Goal: Transaction & Acquisition: Subscribe to service/newsletter

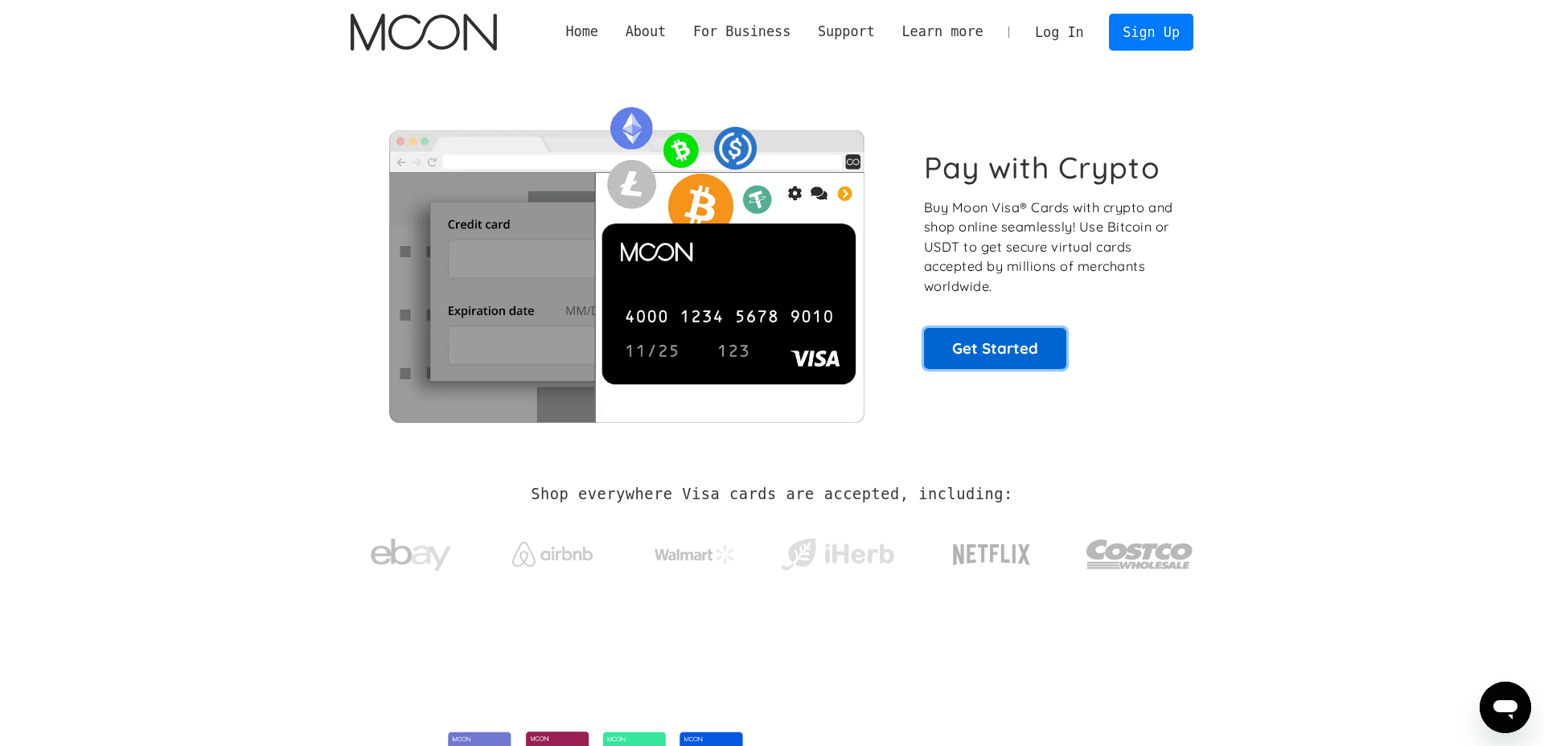
click at [991, 330] on link "Get Started" at bounding box center [995, 348] width 142 height 40
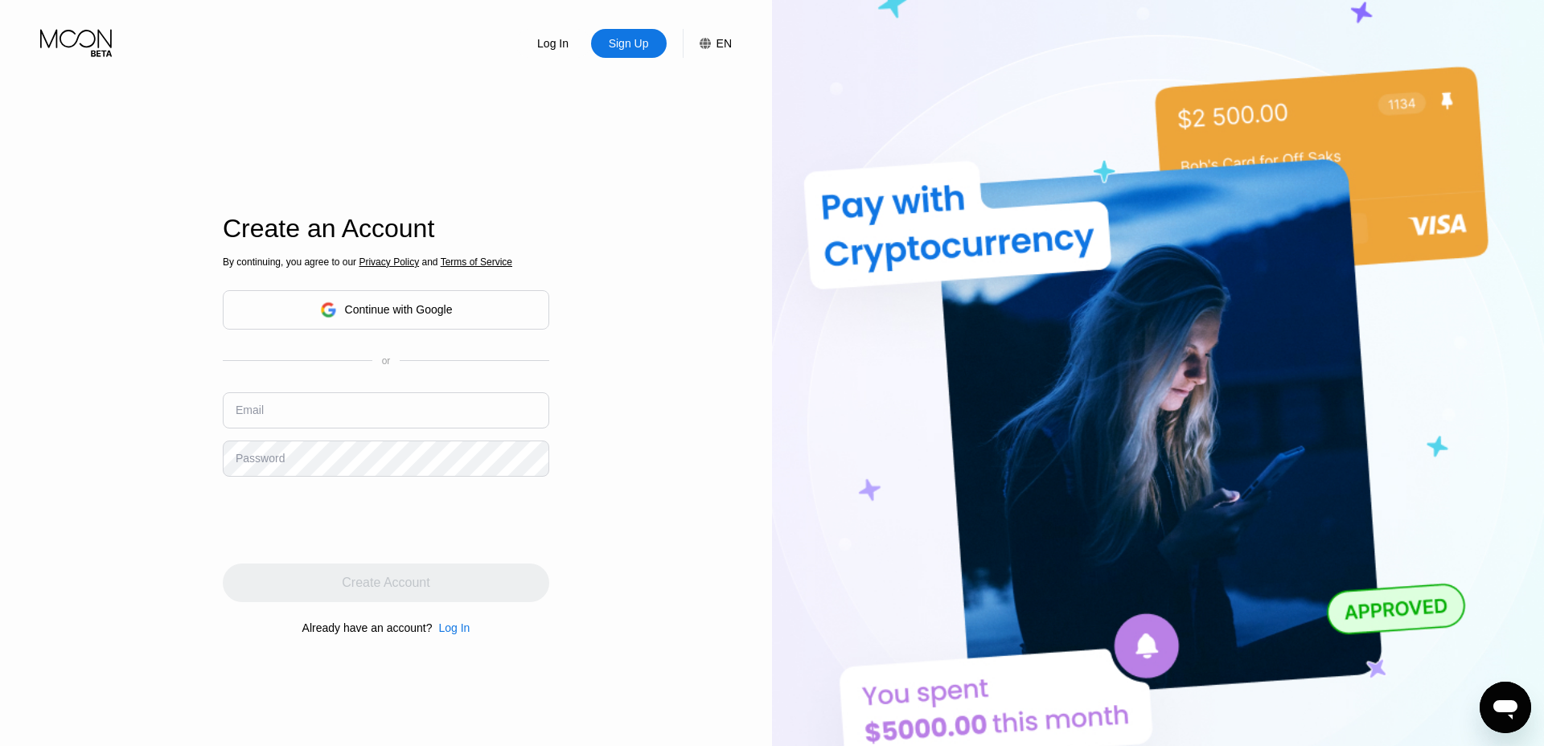
click at [83, 39] on icon at bounding box center [77, 43] width 75 height 28
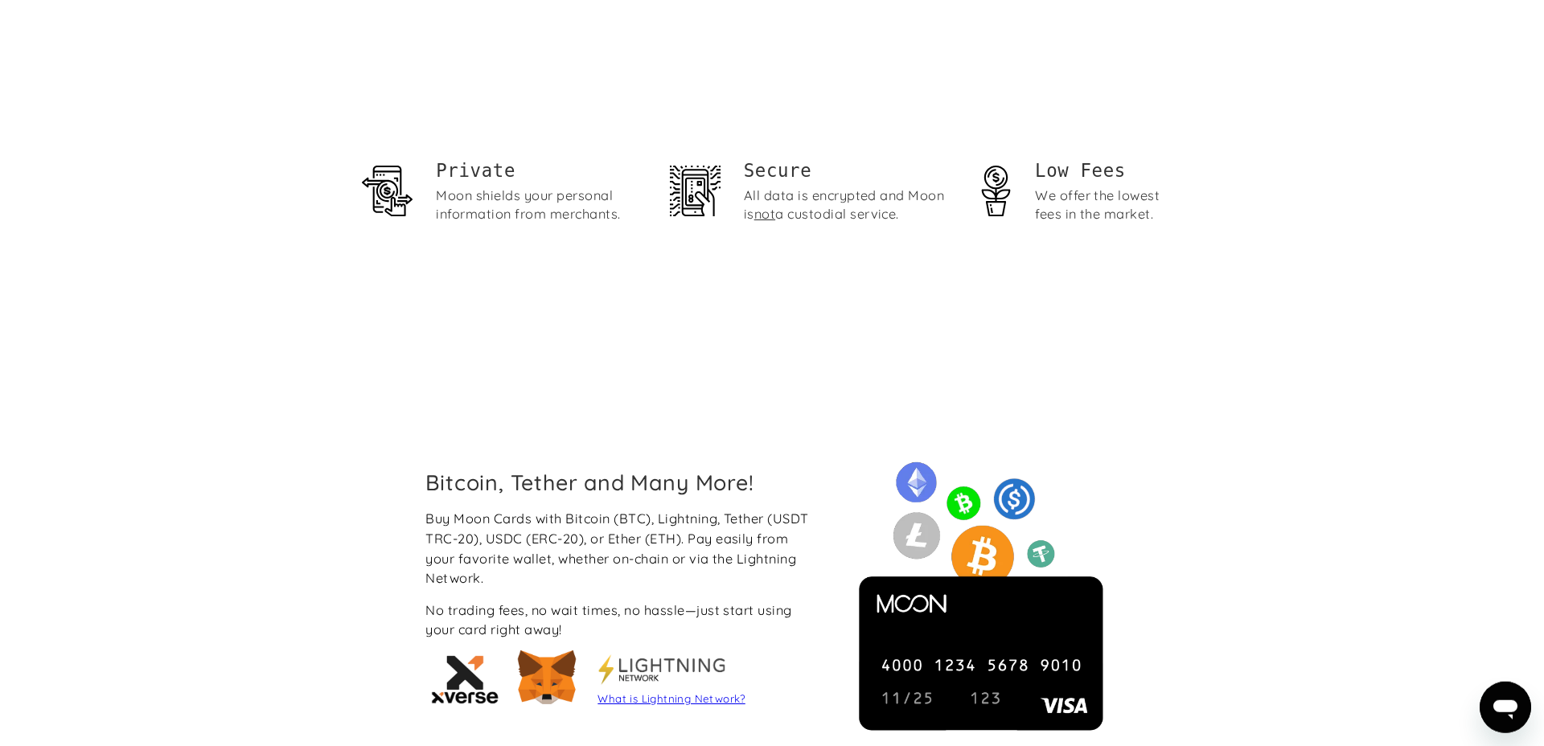
scroll to position [1192, 0]
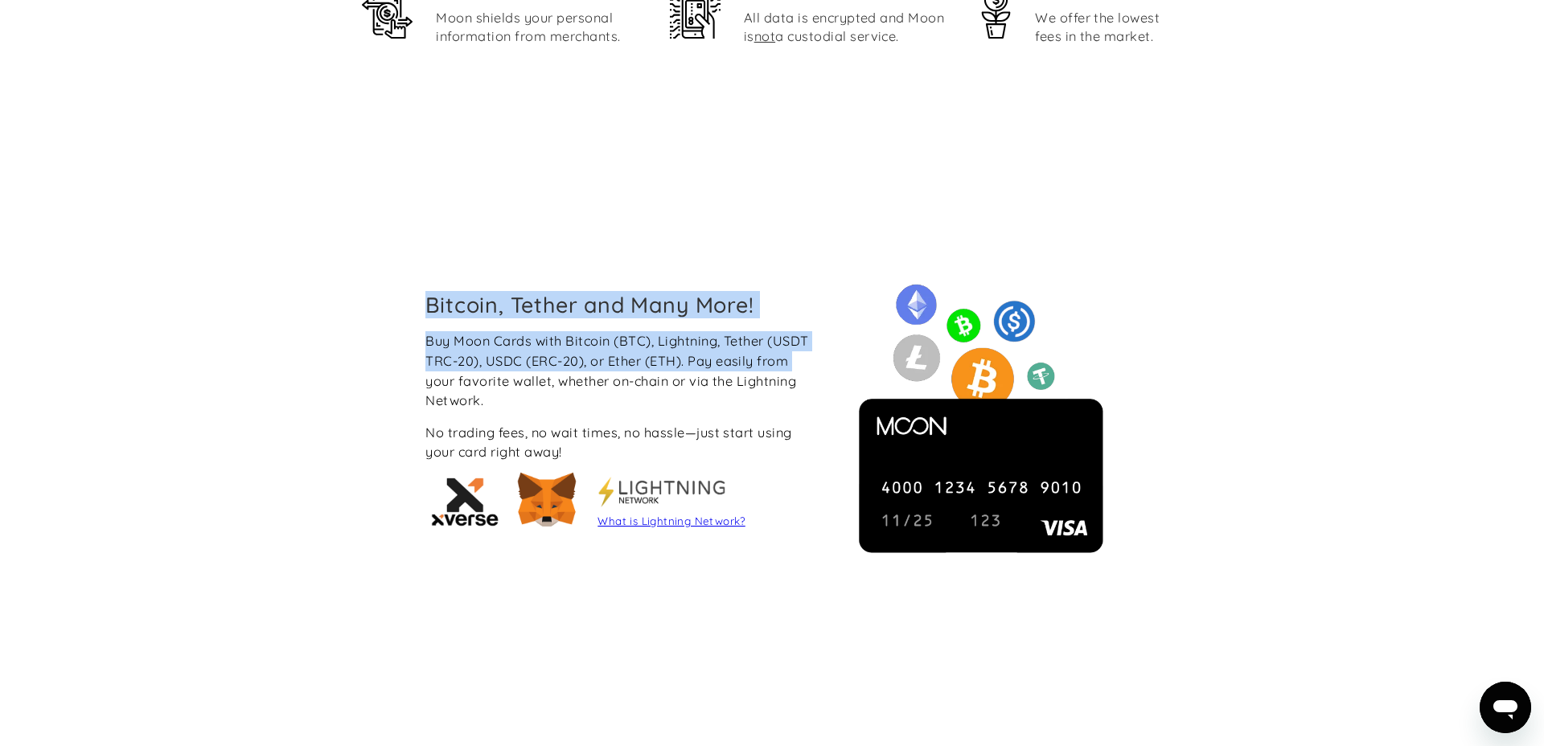
drag, startPoint x: 412, startPoint y: 281, endPoint x: 806, endPoint y: 354, distance: 400.7
click at [806, 354] on div "Bitcoin, Tether and Many More! Buy Moon Cards with Bitcoin (BTC), Lightning, Te…" at bounding box center [772, 414] width 1544 height 502
click at [419, 347] on div "Bitcoin, Tether and Many More! Buy Moon Cards with Bitcoin (BTC), Lightning, Te…" at bounding box center [621, 414] width 419 height 245
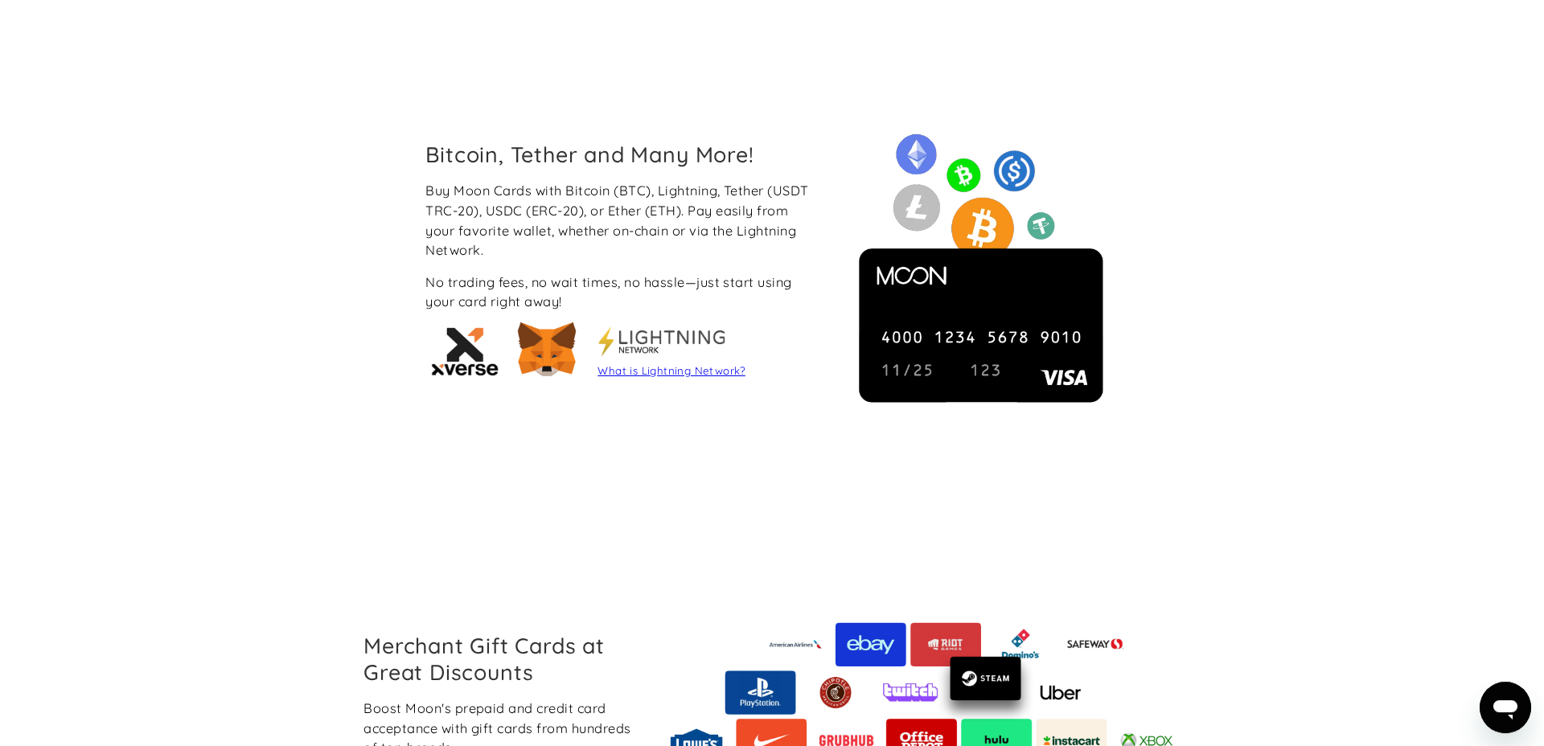
scroll to position [1375, 0]
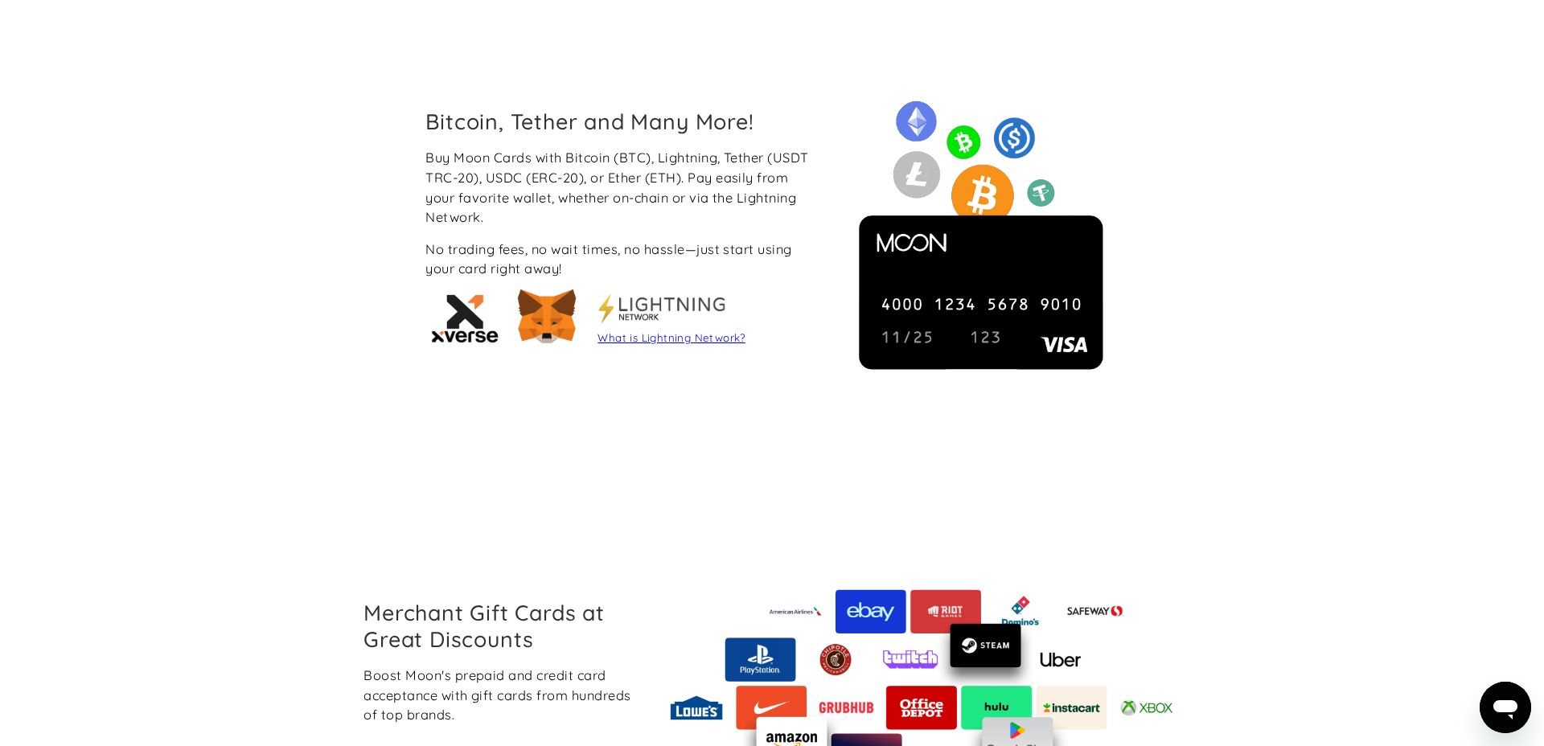
click at [647, 251] on div "No trading fees, no wait times, no hassle—just start using your card right away!" at bounding box center [621, 259] width 393 height 39
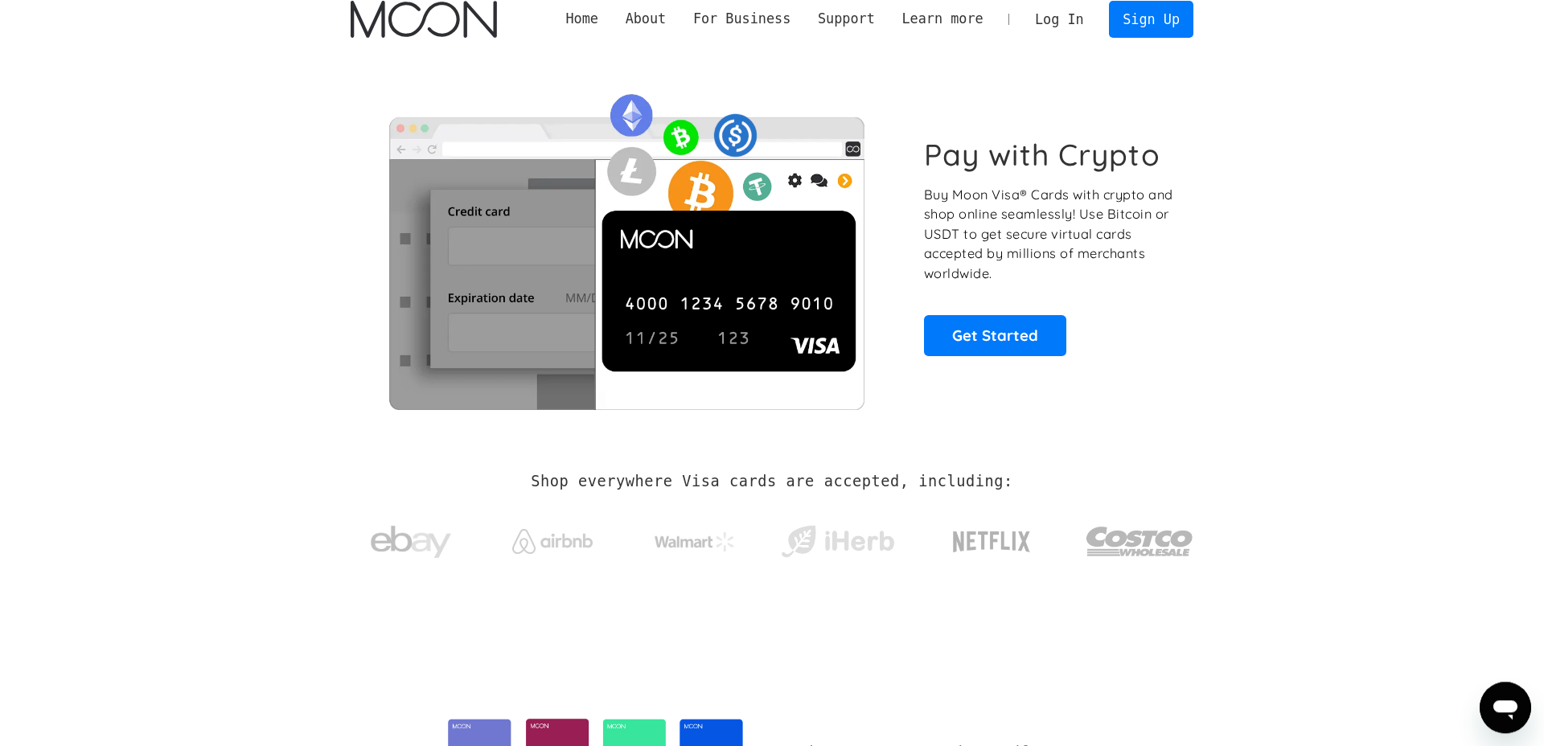
scroll to position [0, 0]
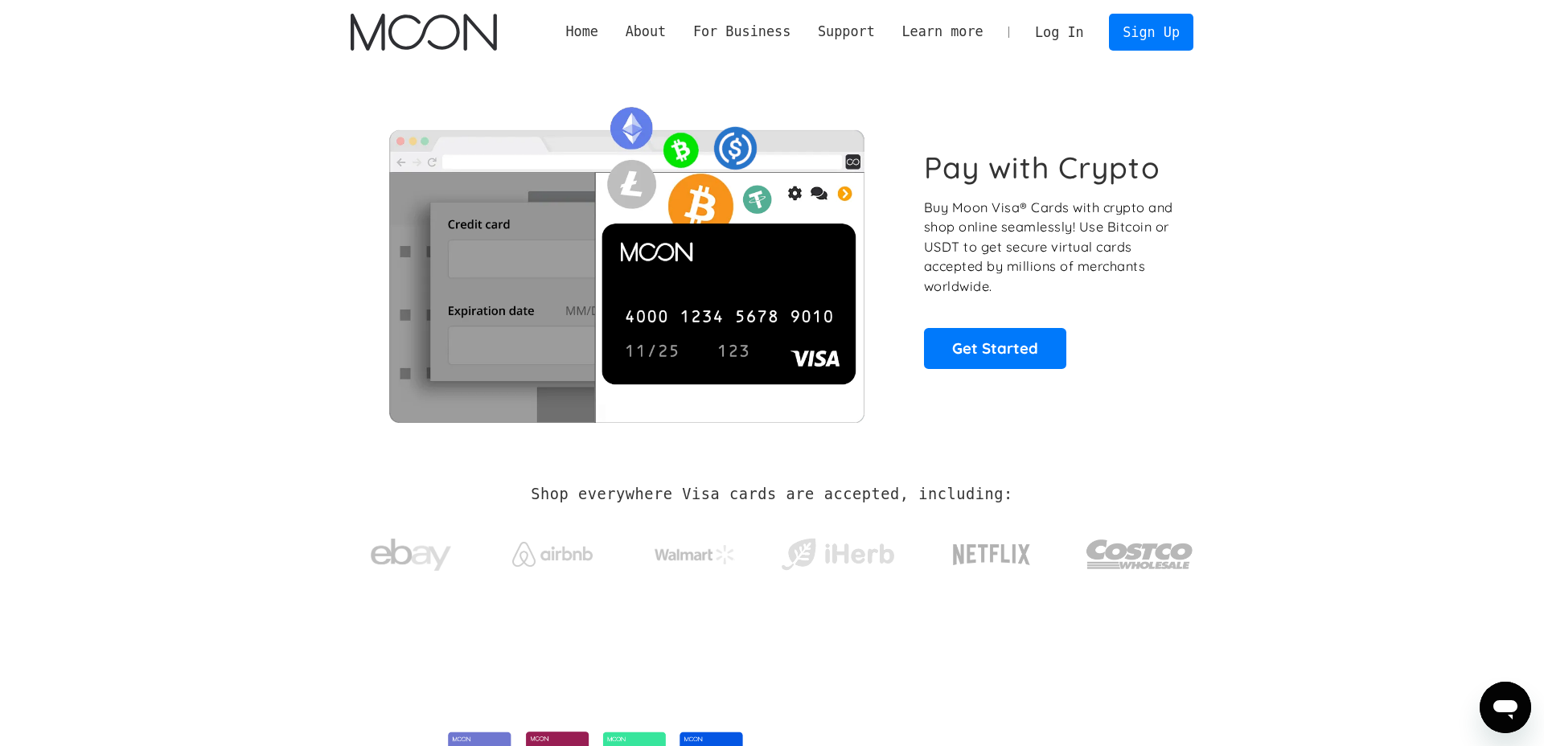
click at [1080, 29] on link "Log In" at bounding box center [1059, 31] width 76 height 35
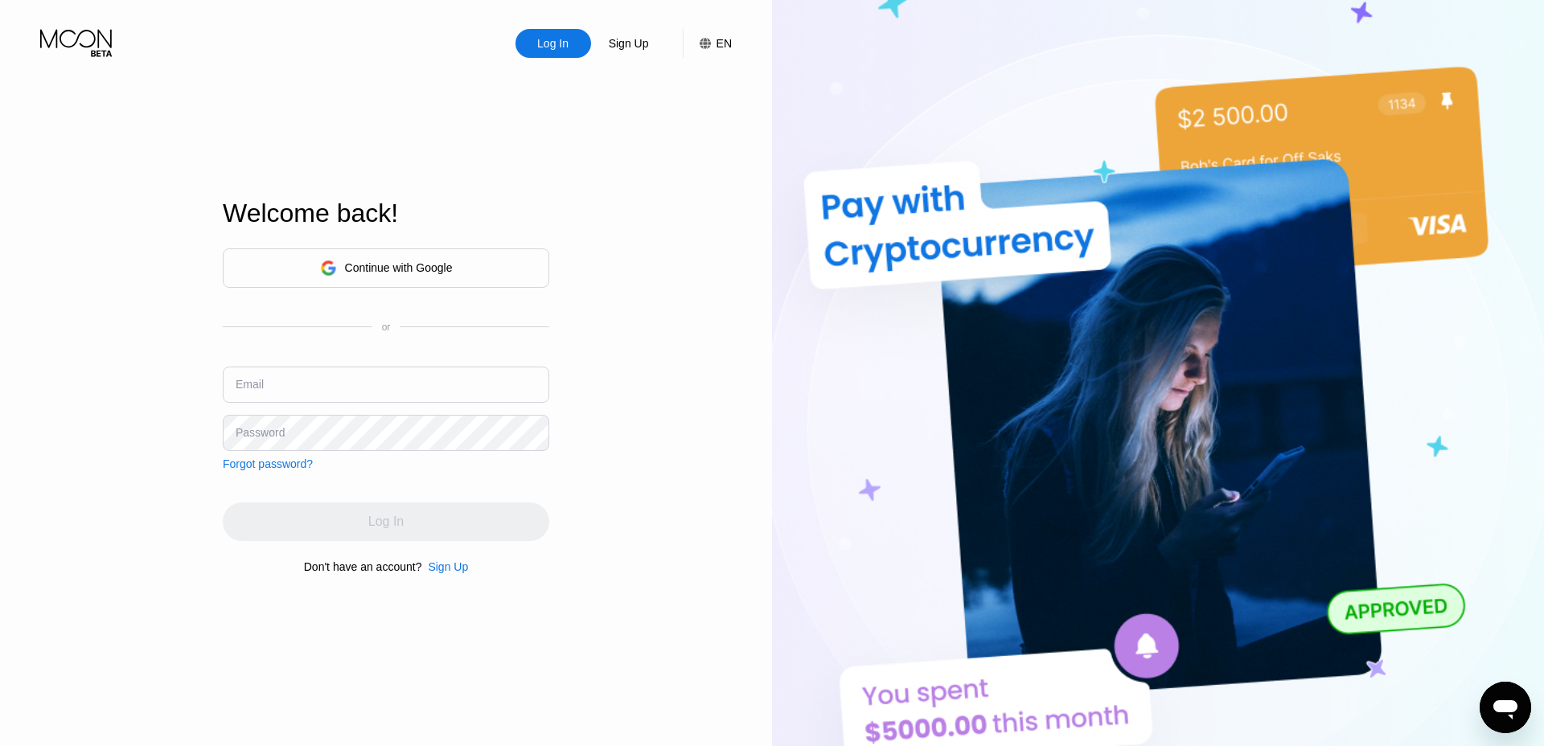
click at [436, 573] on div "Sign Up" at bounding box center [448, 566] width 40 height 13
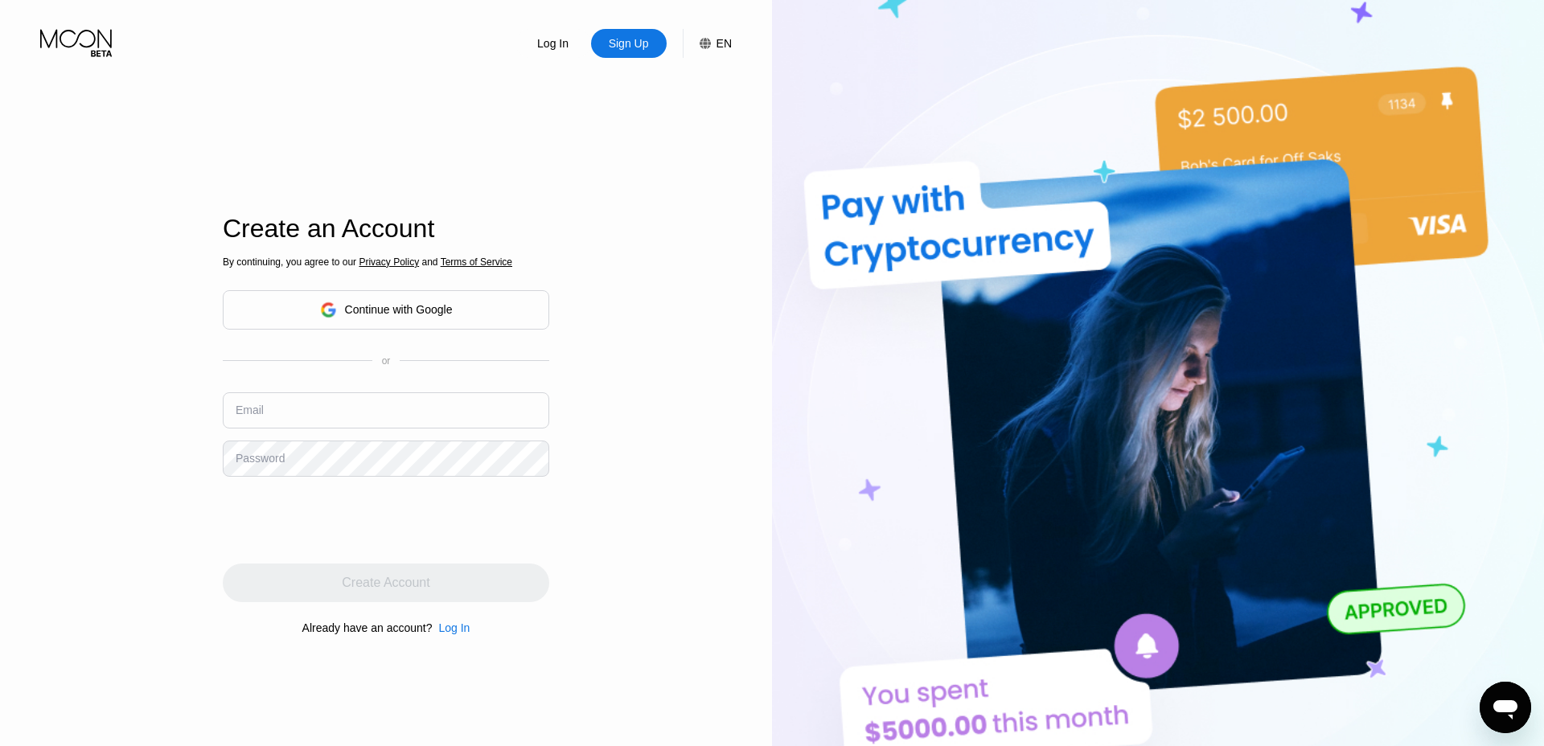
click at [343, 411] on input "text" at bounding box center [386, 410] width 326 height 36
type input "[EMAIL_ADDRESS][DOMAIN_NAME]"
click at [454, 632] on div "Log In" at bounding box center [453, 627] width 31 height 13
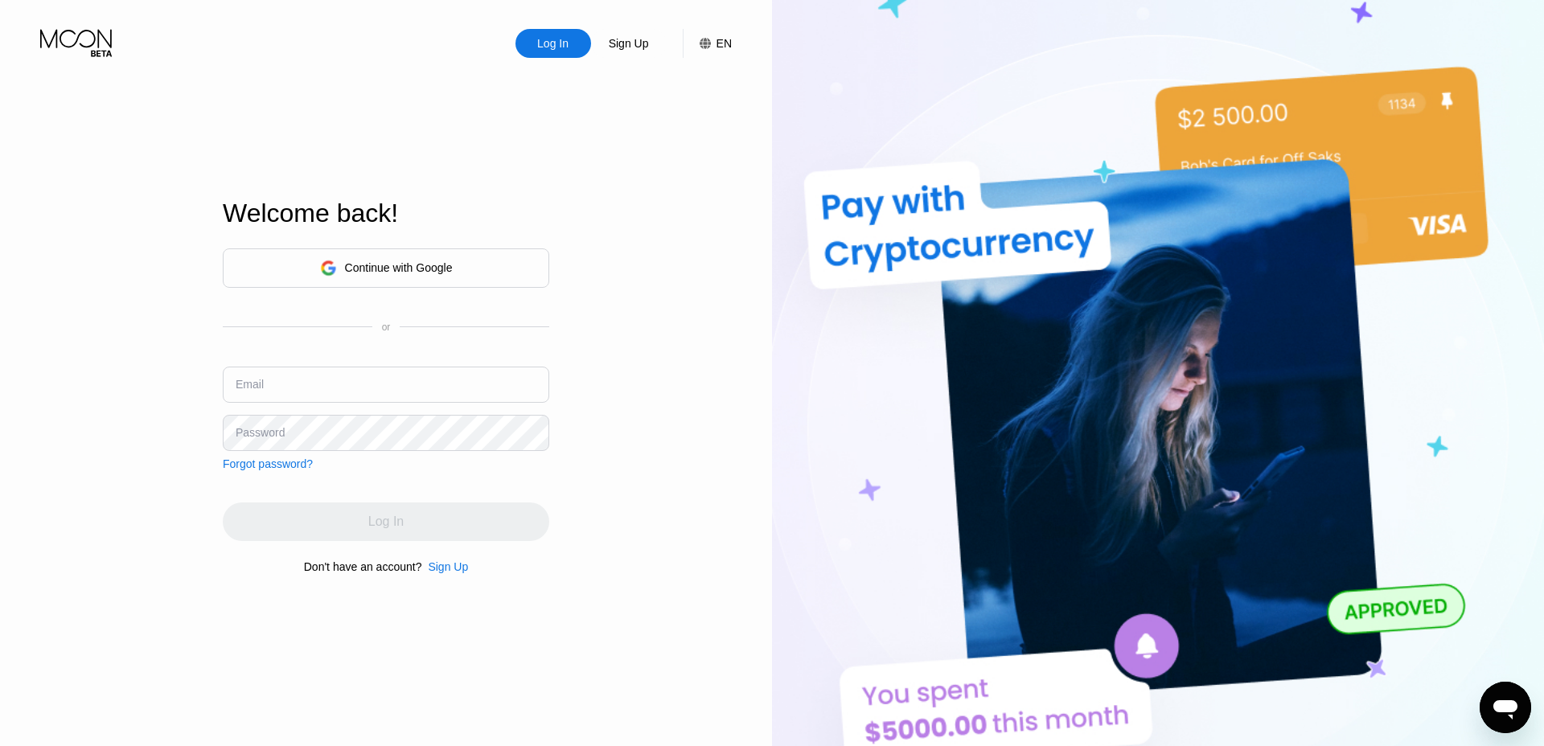
click at [289, 457] on div "Forgot password?" at bounding box center [268, 463] width 90 height 13
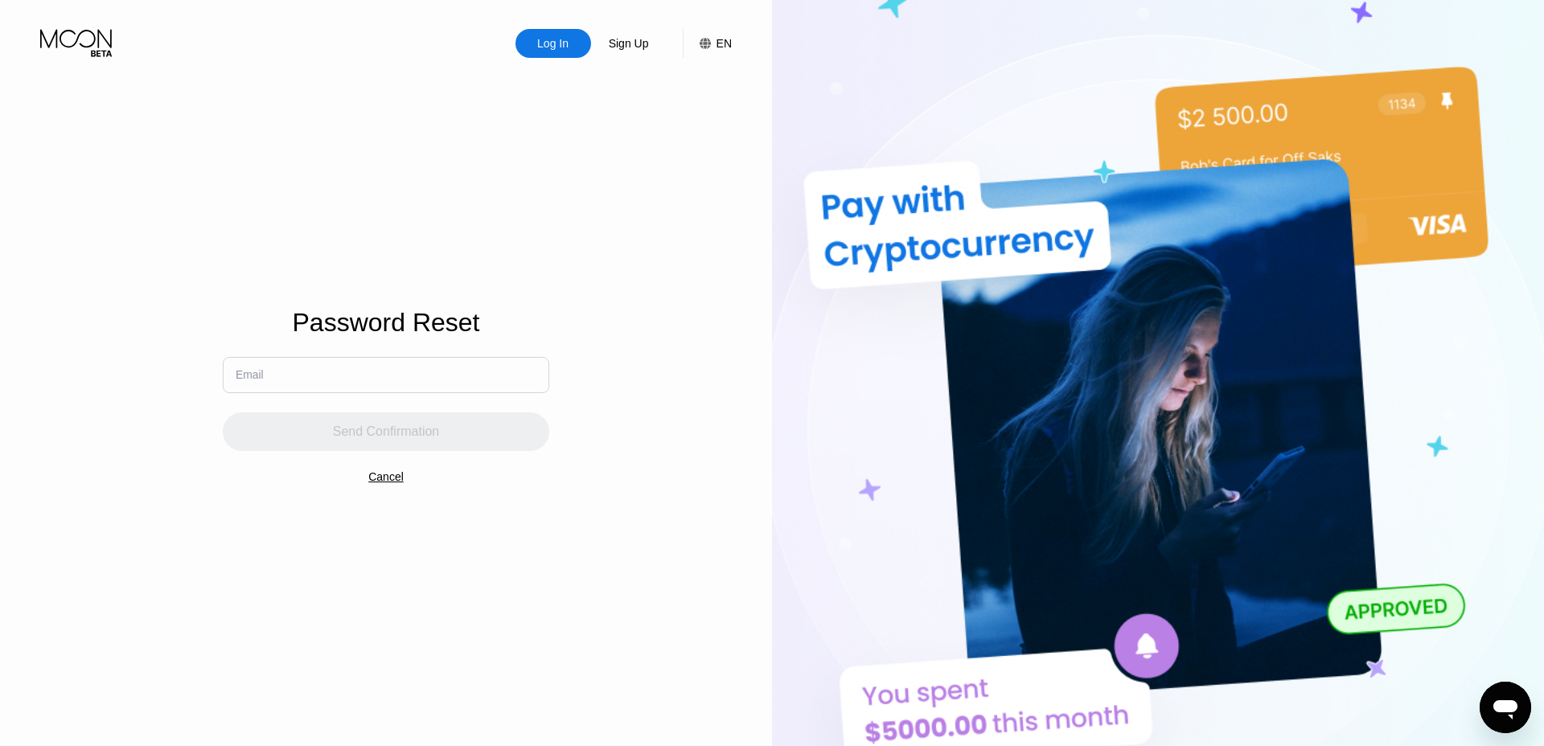
click at [301, 374] on input "text" at bounding box center [386, 375] width 326 height 36
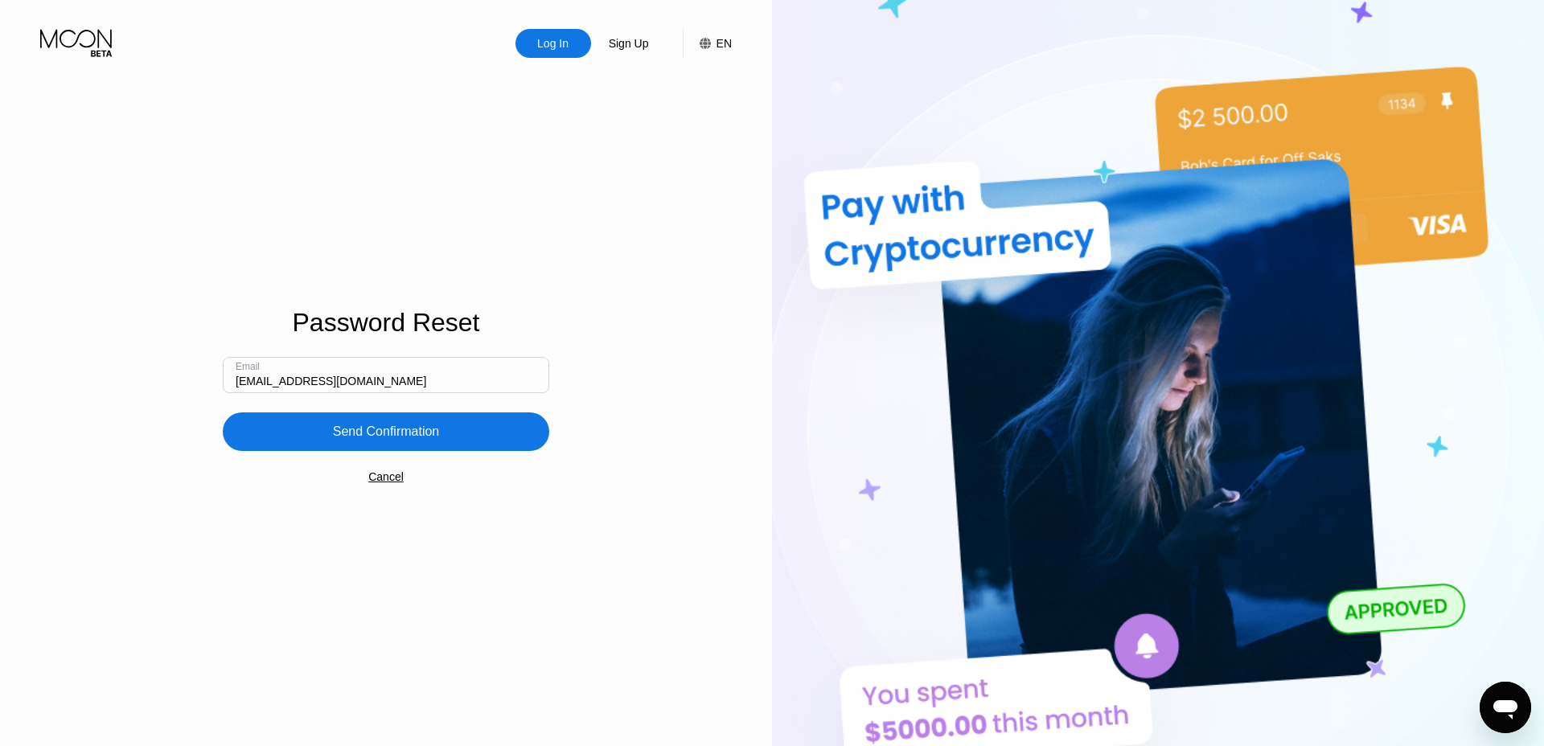
type input "[EMAIL_ADDRESS][DOMAIN_NAME]"
click at [392, 440] on div "Send Confirmation" at bounding box center [386, 432] width 107 height 16
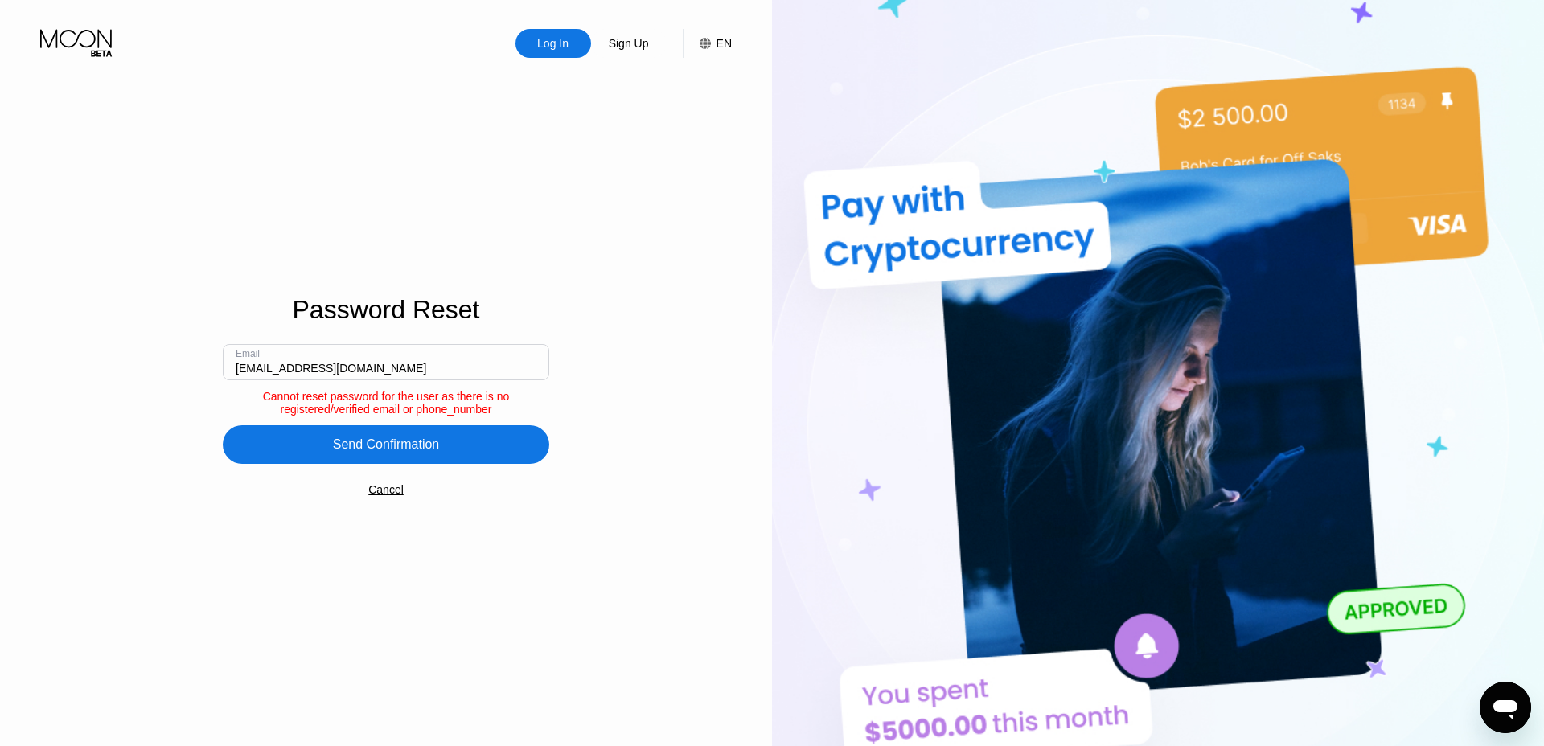
click at [261, 371] on input "[EMAIL_ADDRESS][DOMAIN_NAME]" at bounding box center [386, 362] width 326 height 36
click at [382, 464] on div "Send Confirmation" at bounding box center [386, 444] width 326 height 39
drag, startPoint x: 393, startPoint y: 524, endPoint x: 399, endPoint y: 506, distance: 19.3
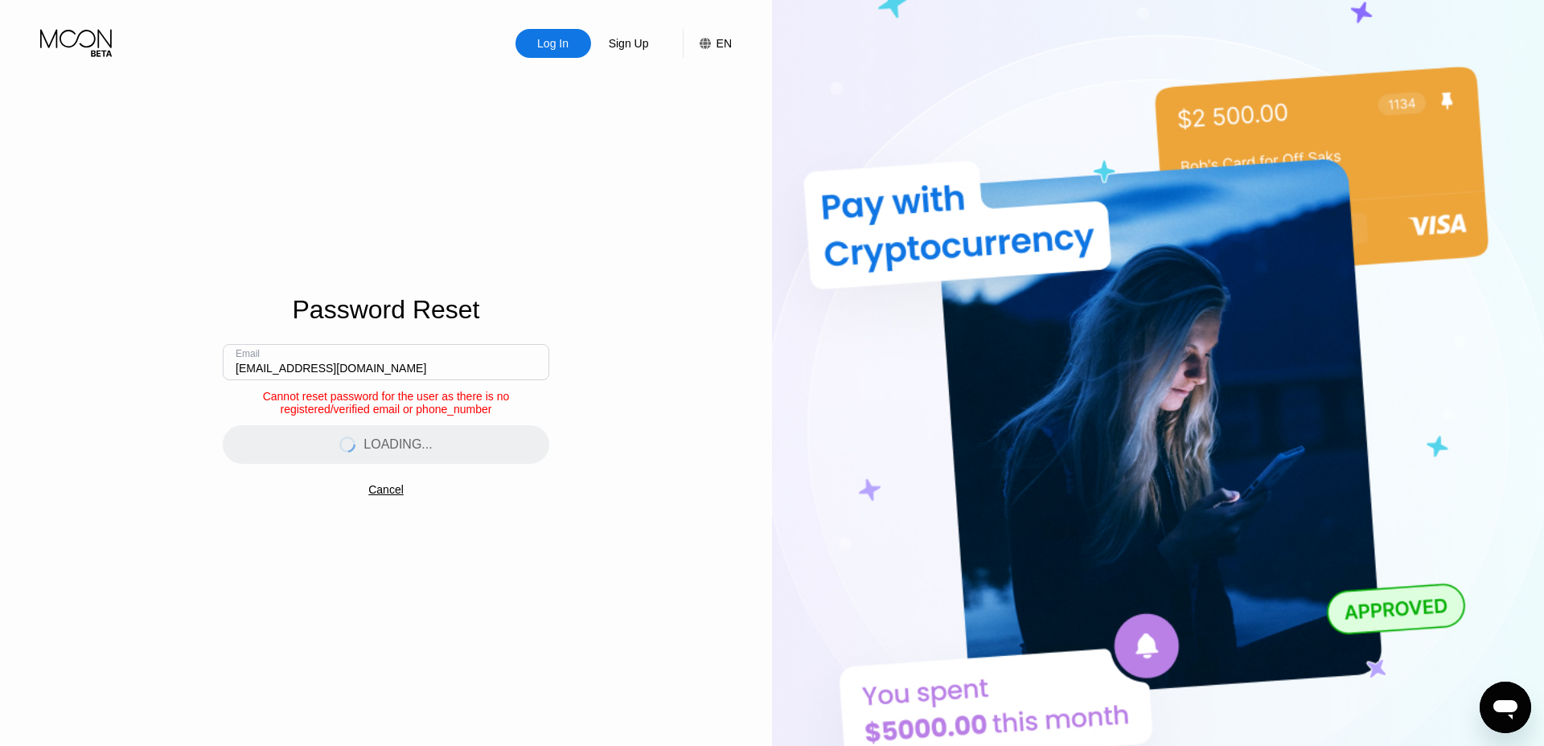
click at [394, 519] on div "Password Reset Email [EMAIL_ADDRESS][DOMAIN_NAME] Cannot reset password for the…" at bounding box center [386, 386] width 326 height 821
click at [399, 496] on div "Cancel" at bounding box center [385, 489] width 35 height 13
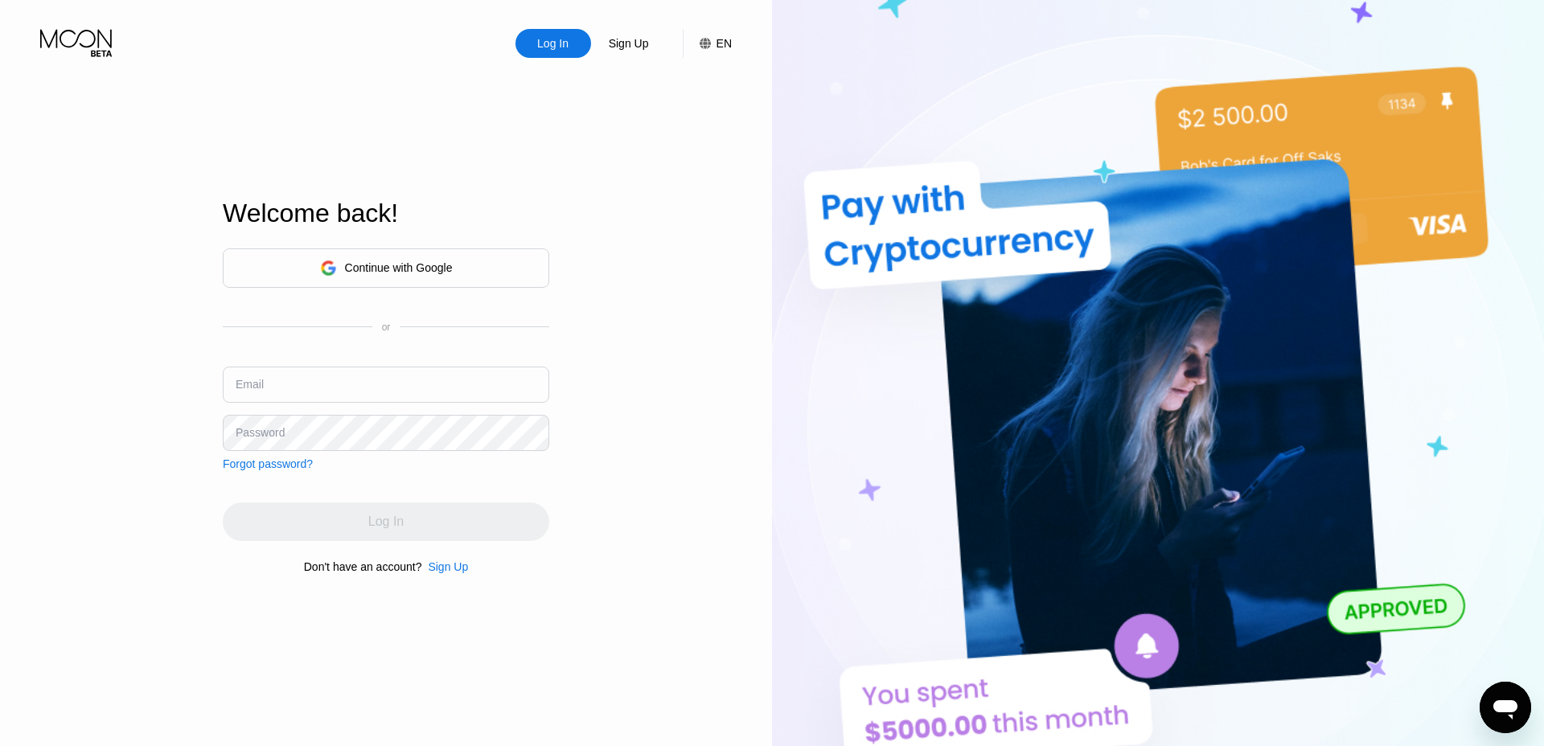
click at [354, 400] on input "text" at bounding box center [386, 385] width 326 height 36
click at [464, 573] on div "Sign Up" at bounding box center [448, 566] width 40 height 13
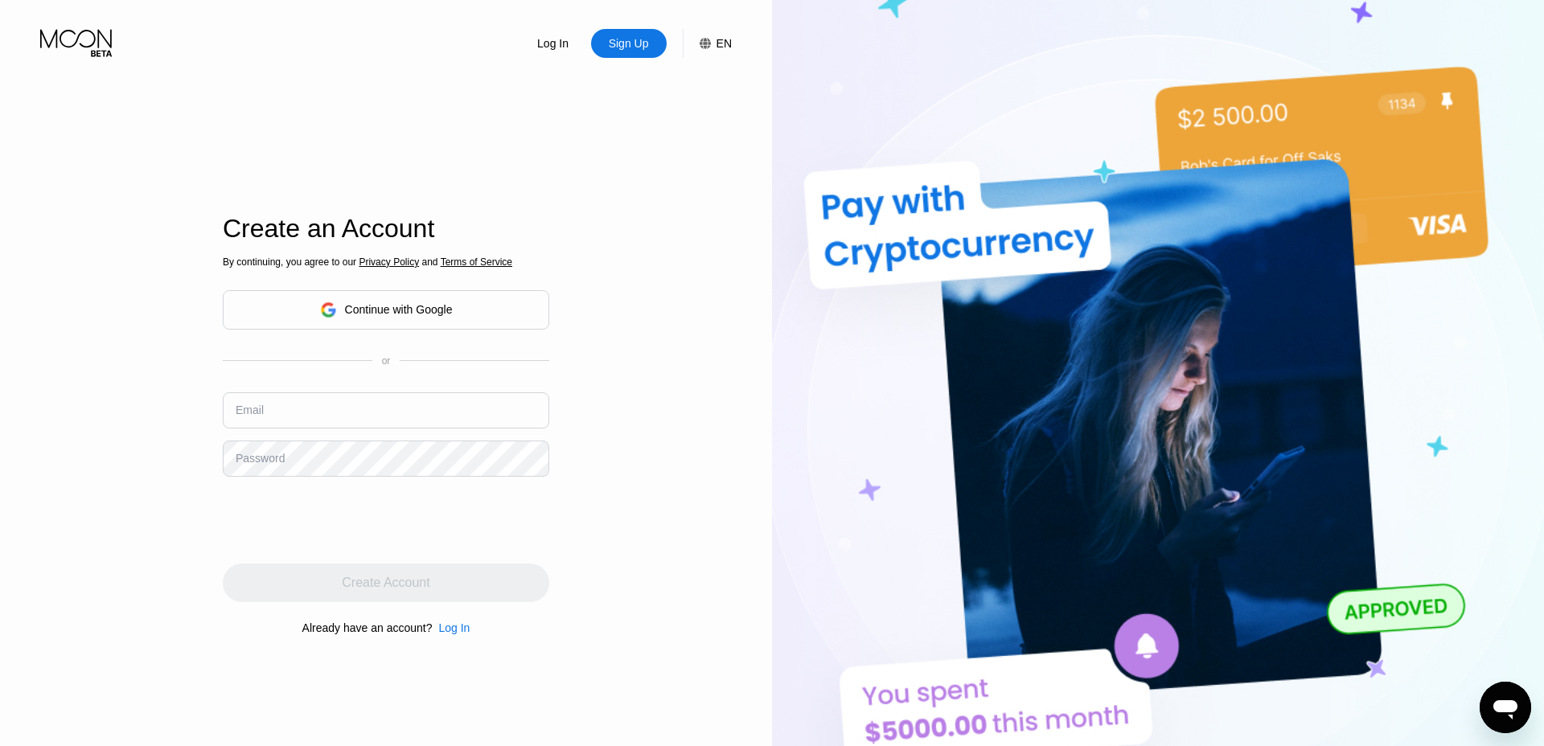
click at [359, 401] on input "text" at bounding box center [386, 410] width 326 height 36
paste input "[EMAIL_ADDRESS][DOMAIN_NAME]"
type input "[EMAIL_ADDRESS][DOMAIN_NAME]"
click at [358, 433] on div "Email [EMAIL_ADDRESS][DOMAIN_NAME]" at bounding box center [386, 416] width 326 height 48
click at [364, 484] on div "By continuing, you agree to our Privacy Policy and Terms of Service Continue wi…" at bounding box center [386, 445] width 326 height 387
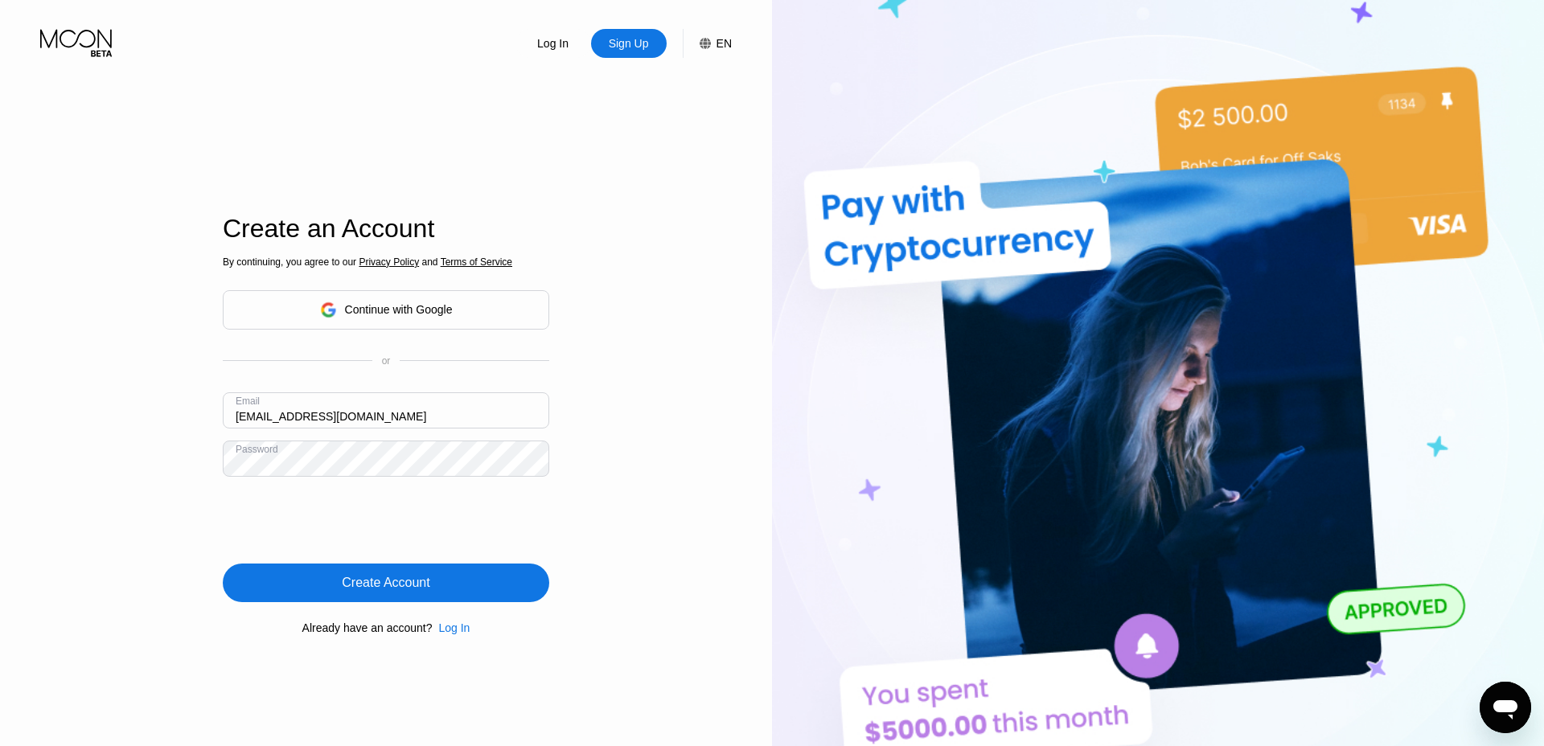
click at [412, 590] on div "Create Account" at bounding box center [386, 583] width 88 height 16
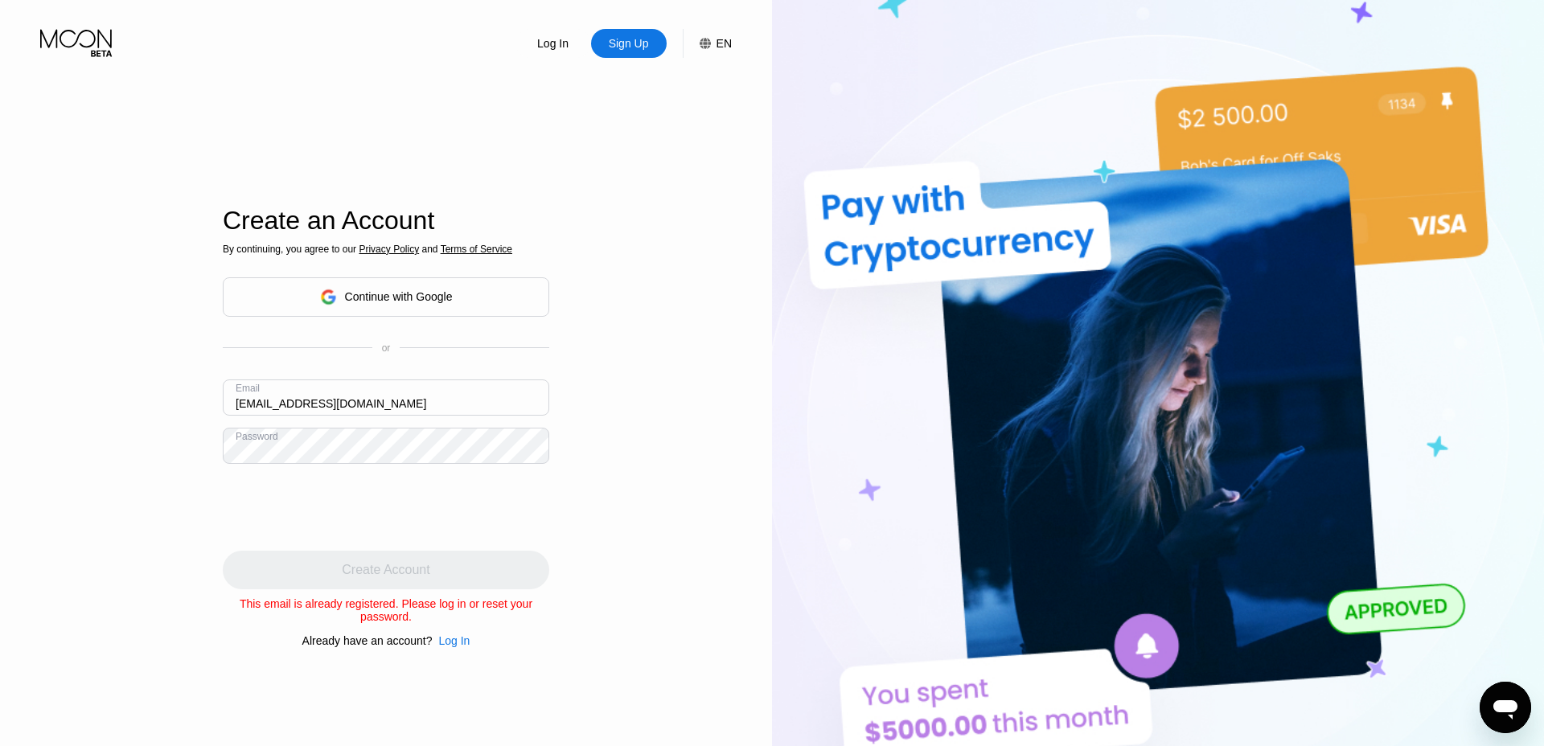
click at [285, 391] on input "[EMAIL_ADDRESS][DOMAIN_NAME]" at bounding box center [386, 397] width 326 height 36
click at [559, 51] on div "Log In" at bounding box center [552, 43] width 35 height 16
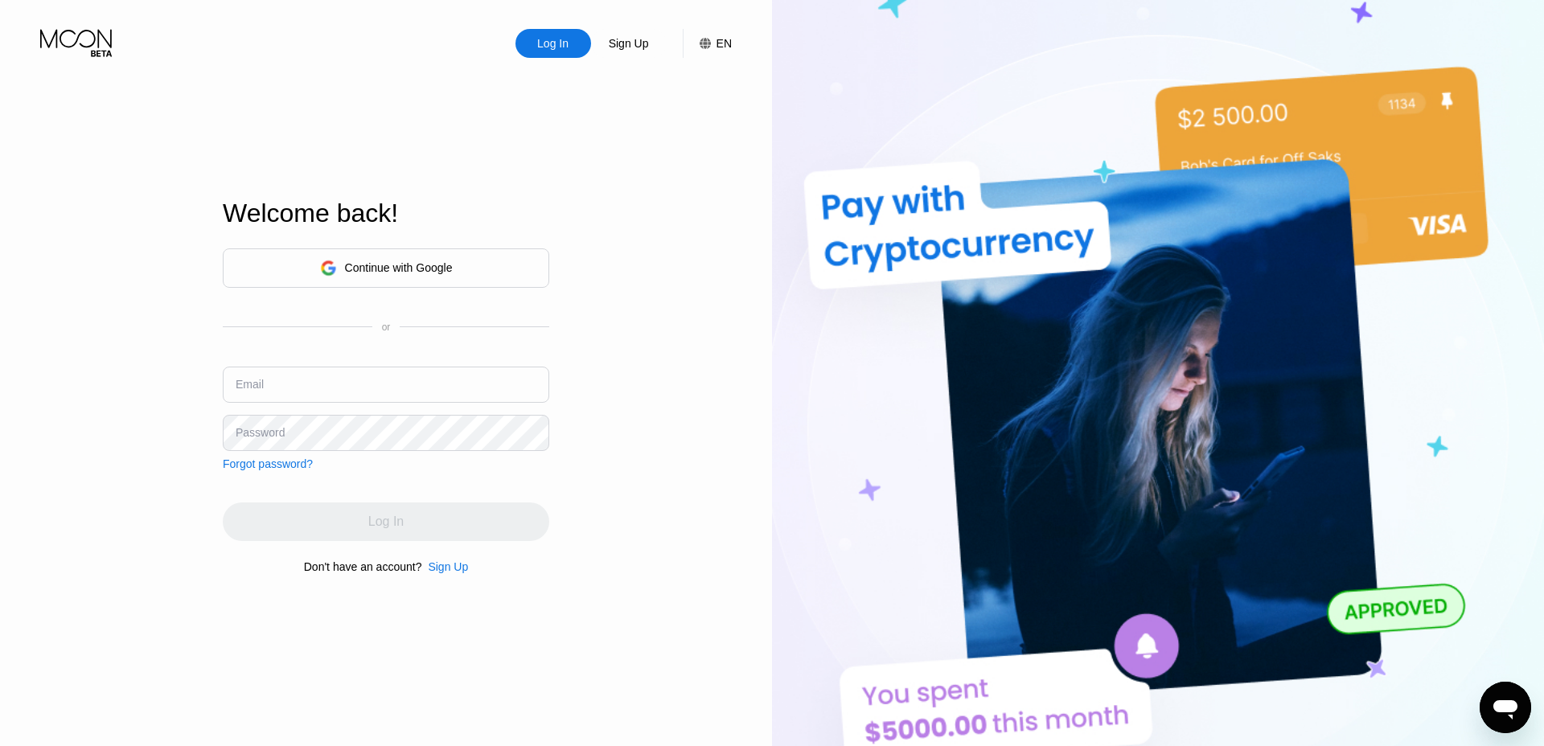
click at [447, 407] on div "Email" at bounding box center [386, 391] width 326 height 48
click at [446, 400] on input "text" at bounding box center [386, 385] width 326 height 36
type input "A"
type input "anpurp2"
click at [334, 388] on input "anpurp2" at bounding box center [386, 385] width 326 height 36
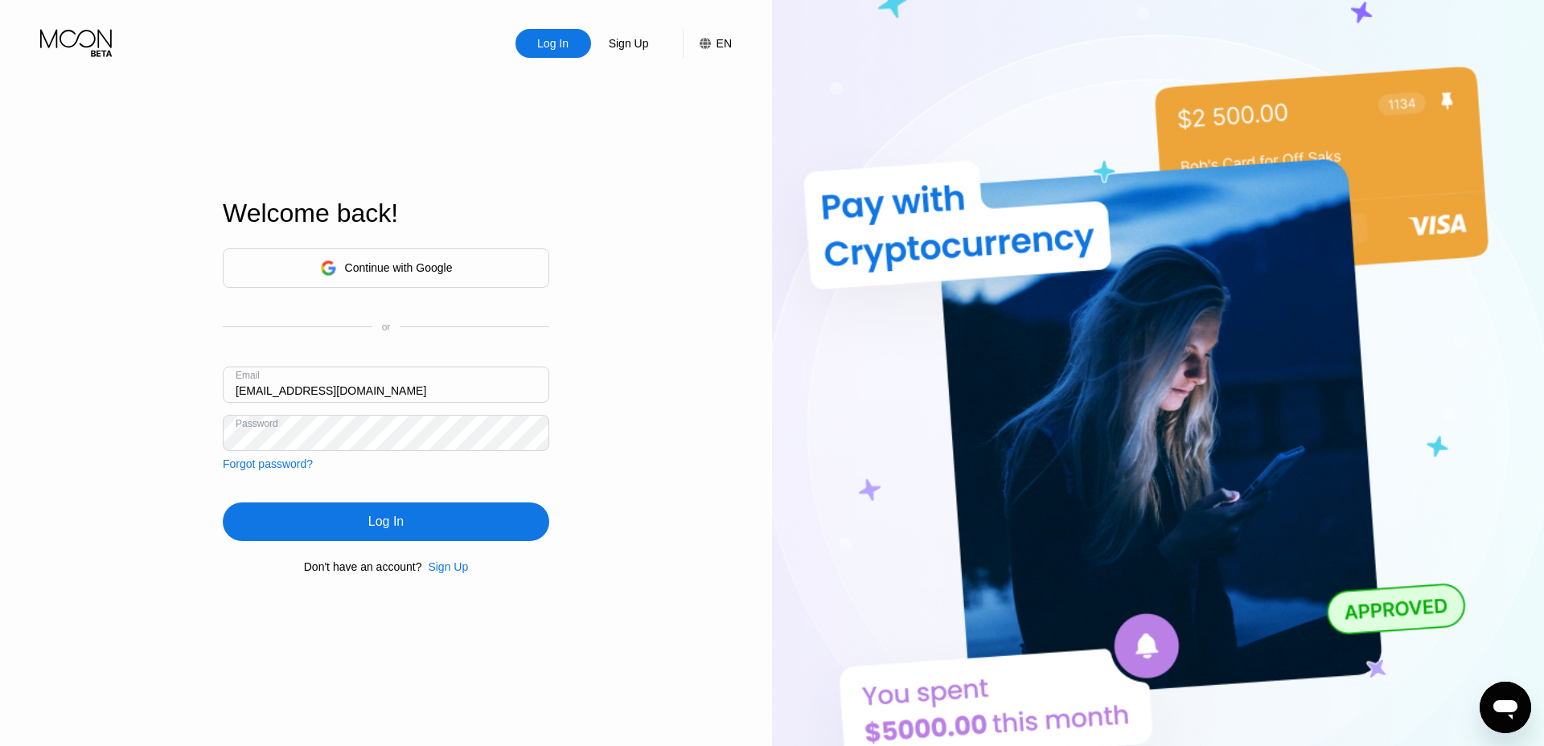
click at [435, 403] on input "[EMAIL_ADDRESS][DOMAIN_NAME]" at bounding box center [386, 385] width 326 height 36
type input "[EMAIL_ADDRESS][DOMAIN_NAME]"
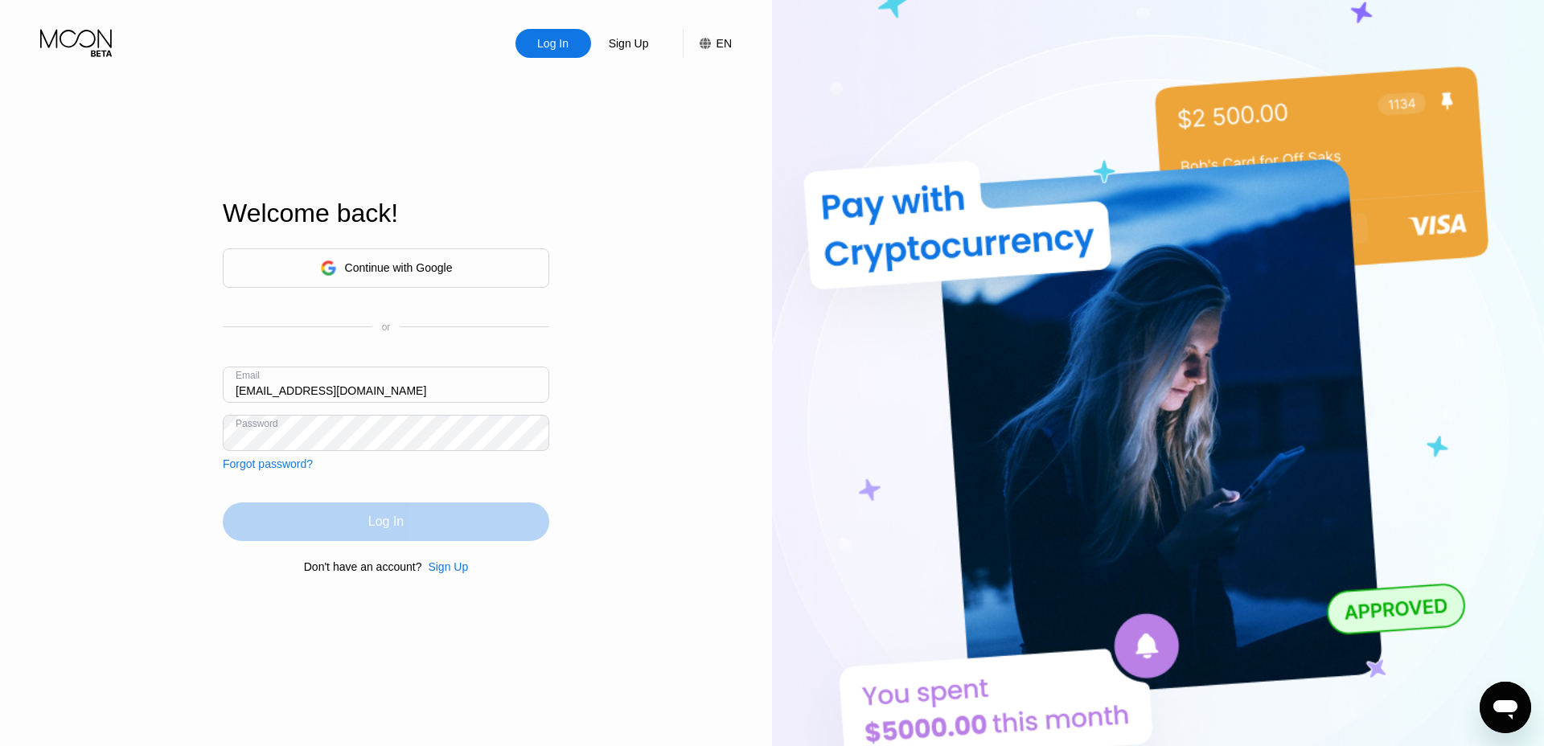
click at [435, 523] on div "Log In" at bounding box center [386, 522] width 326 height 39
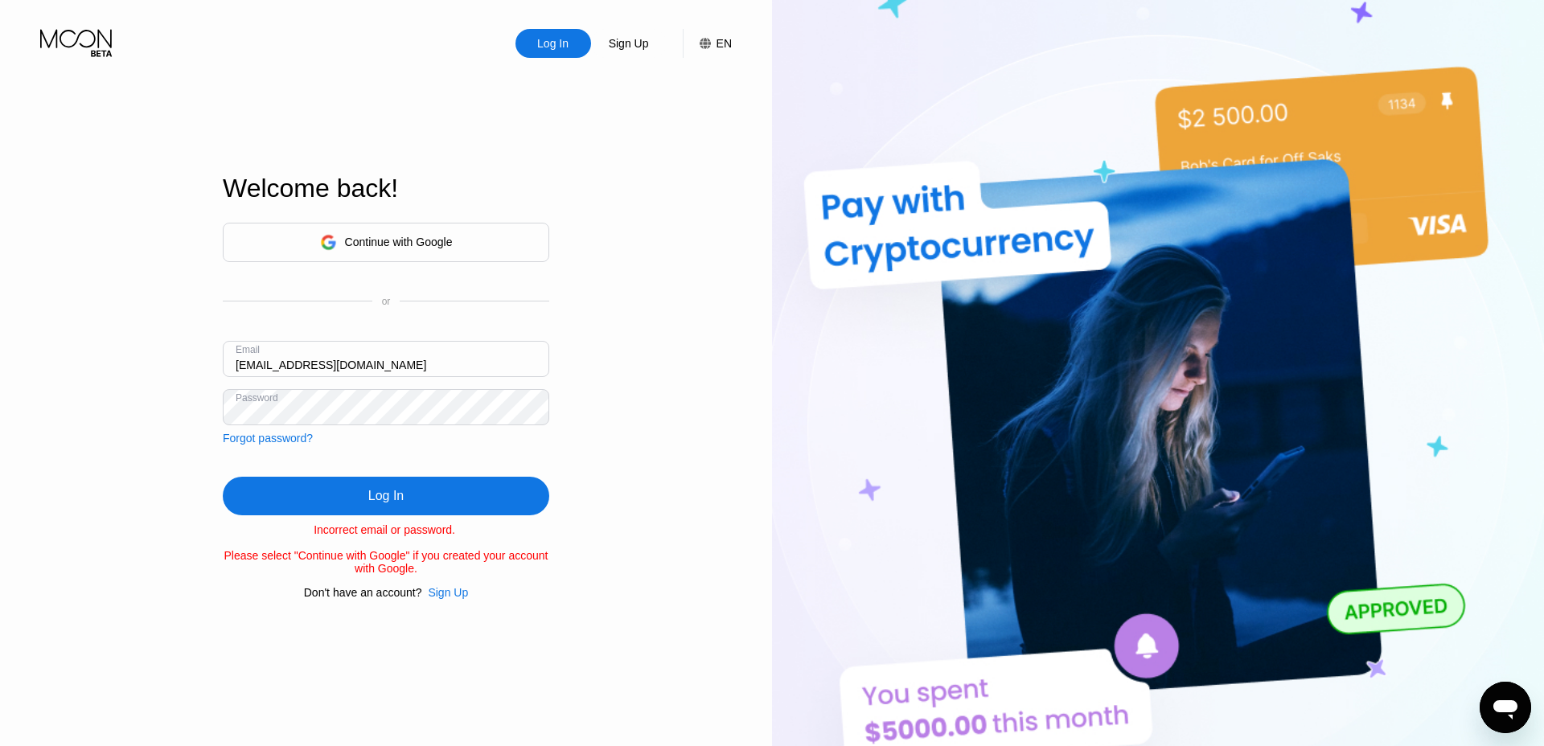
click at [462, 599] on div "Sign Up" at bounding box center [448, 592] width 40 height 13
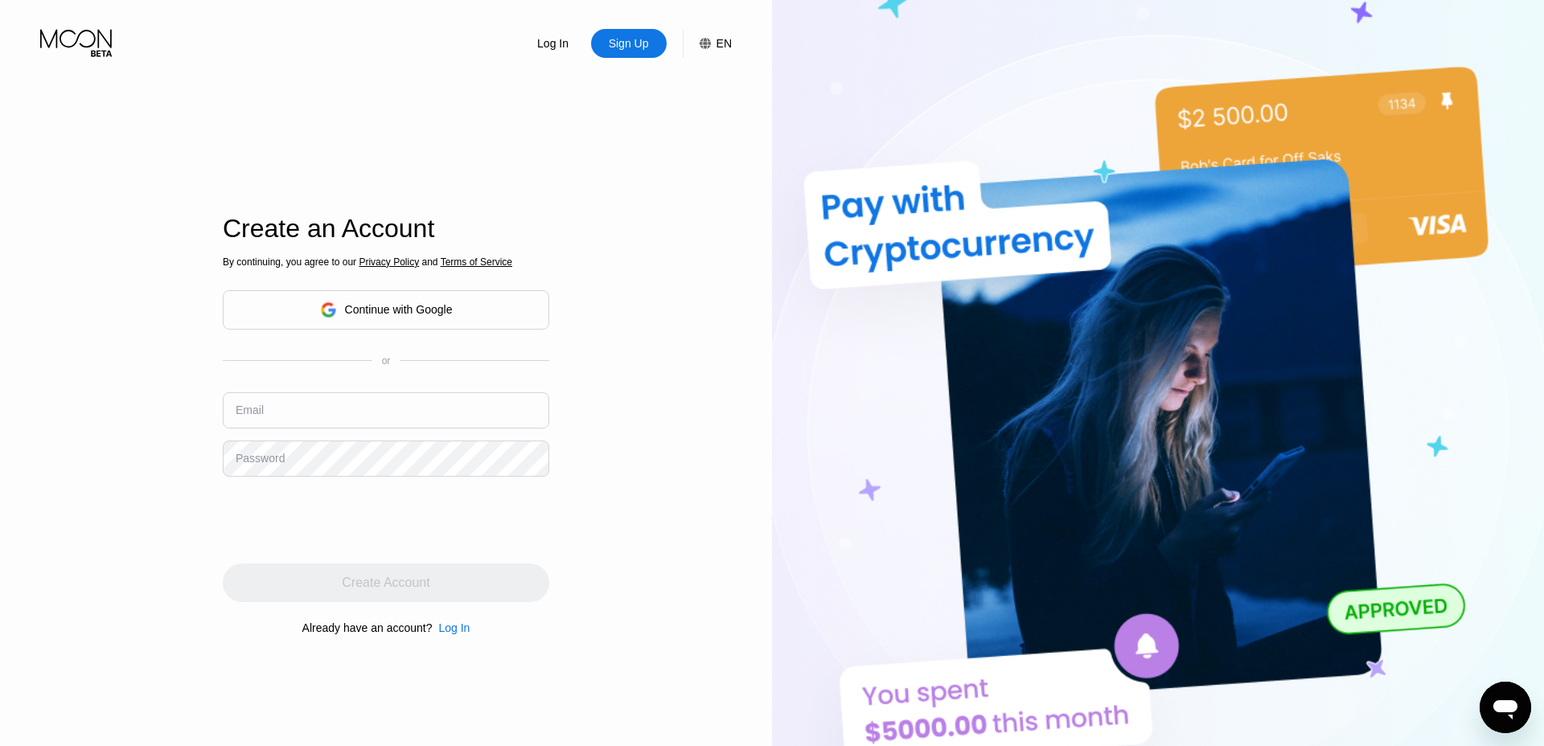
click at [497, 302] on div "Continue with Google" at bounding box center [386, 309] width 326 height 39
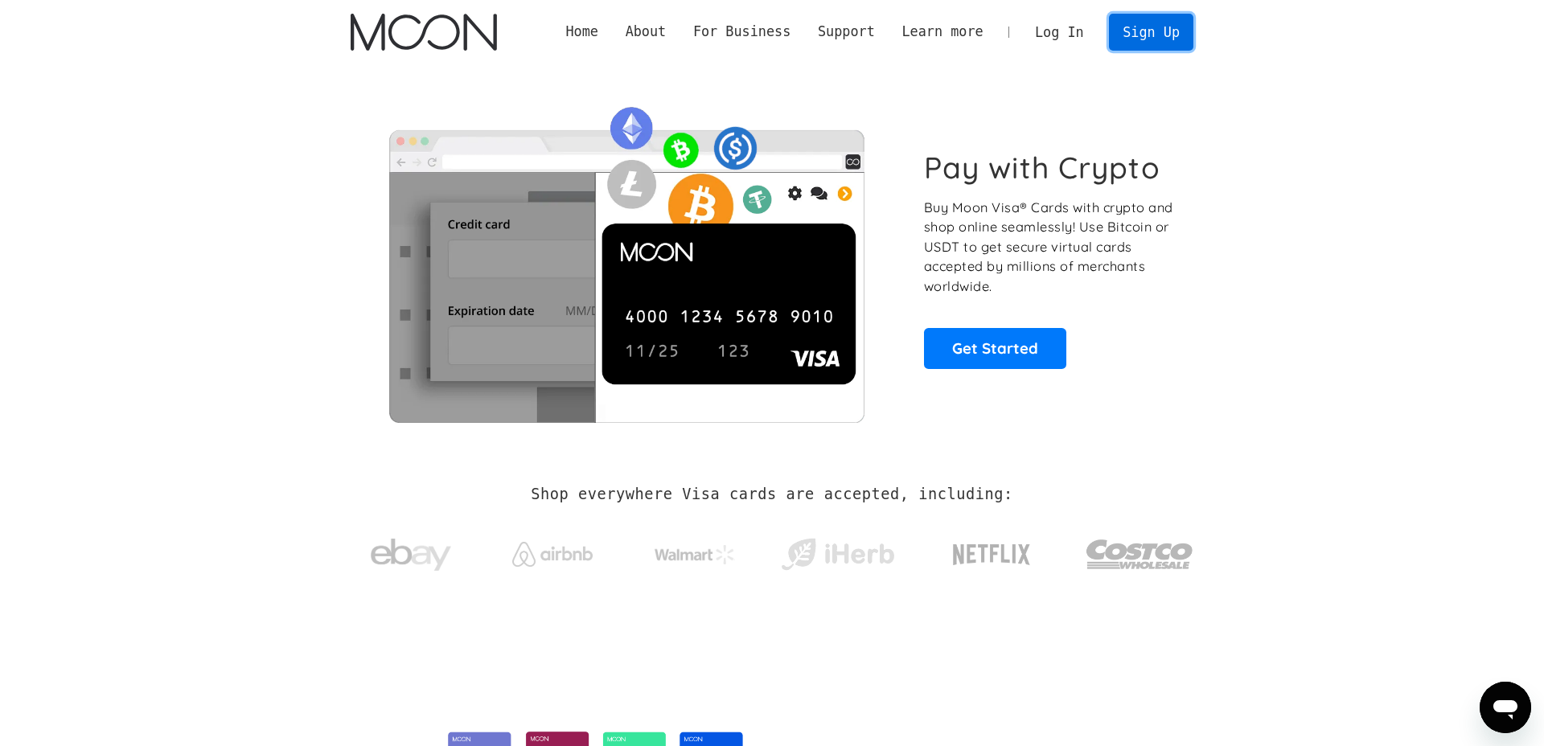
click at [1133, 30] on link "Sign Up" at bounding box center [1151, 32] width 84 height 36
click at [1084, 27] on link "Log In" at bounding box center [1059, 31] width 76 height 35
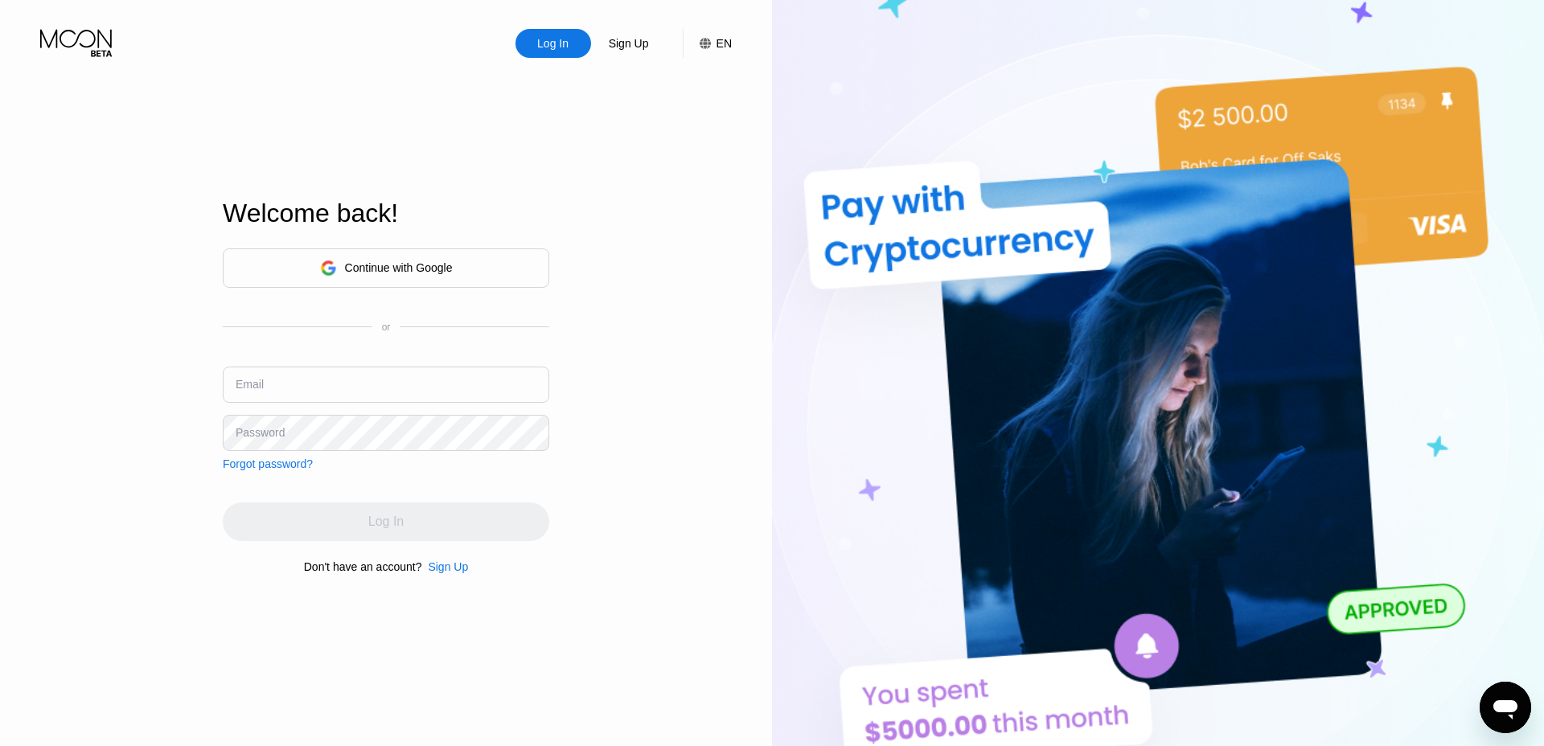
click at [314, 367] on input "text" at bounding box center [386, 385] width 326 height 36
type input "g"
paste input "[EMAIL_ADDRESS][DOMAIN_NAME]"
type input "[EMAIL_ADDRESS][DOMAIN_NAME]"
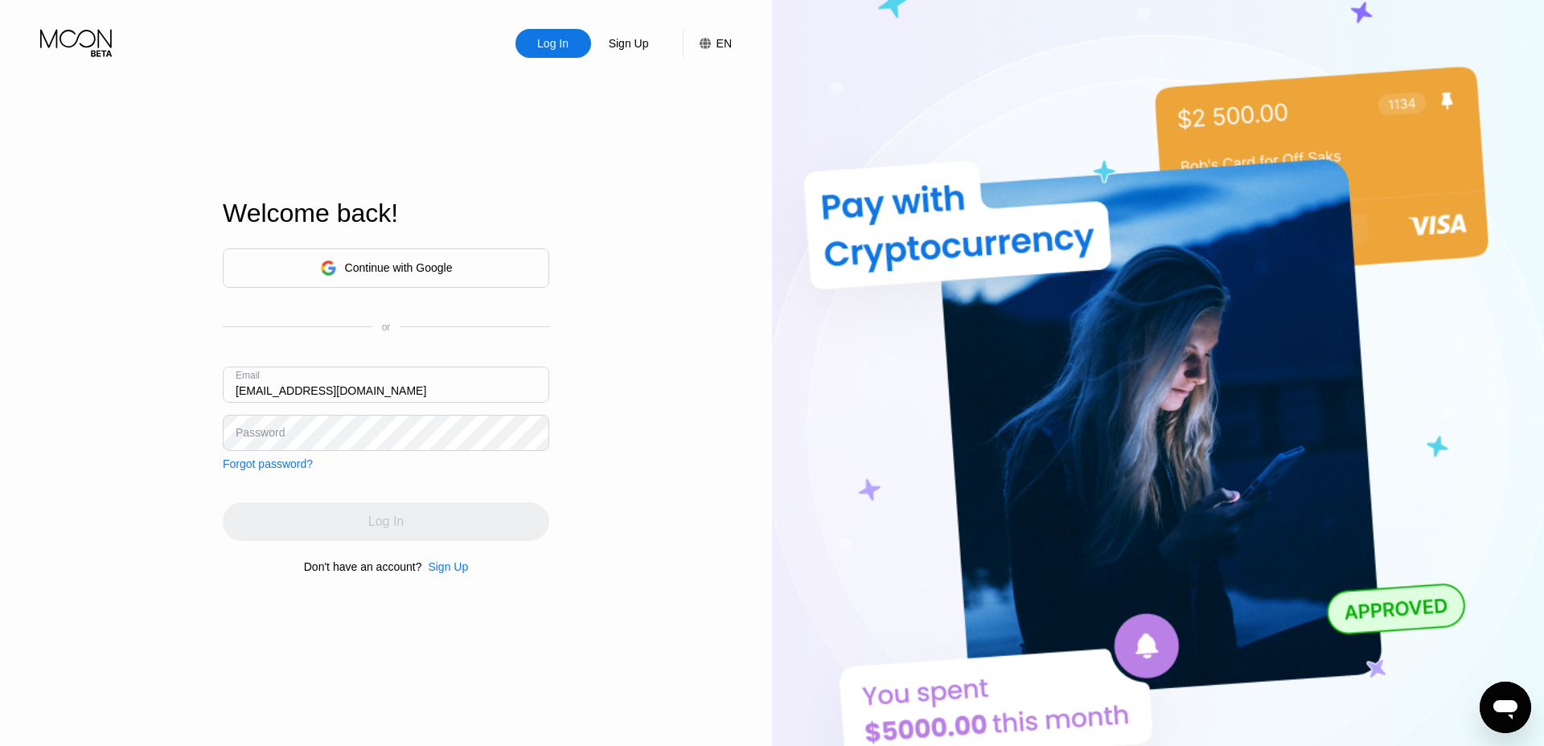
click at [249, 459] on div "Forgot password?" at bounding box center [268, 463] width 90 height 13
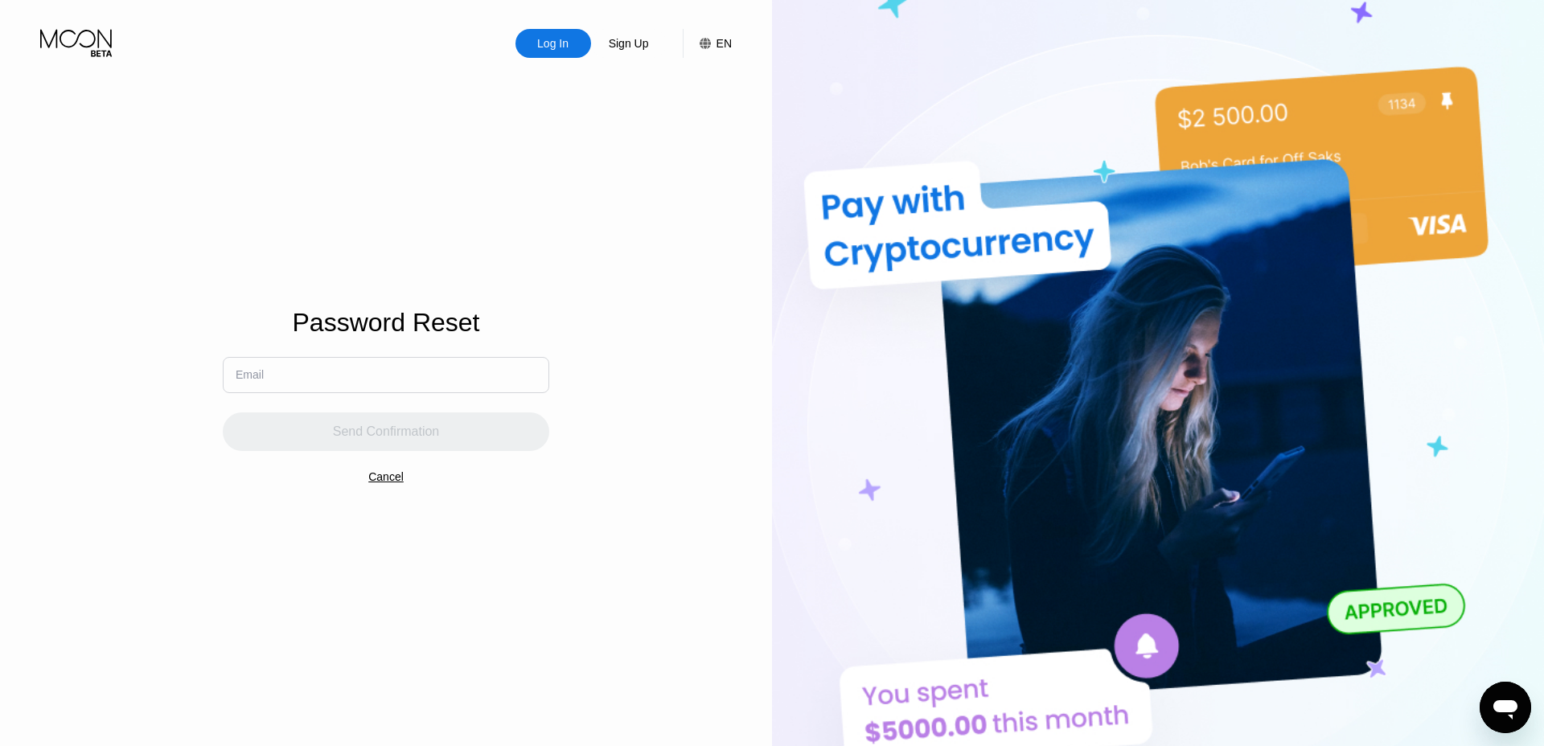
click at [301, 388] on input "text" at bounding box center [386, 375] width 326 height 36
paste input "[EMAIL_ADDRESS][DOMAIN_NAME]"
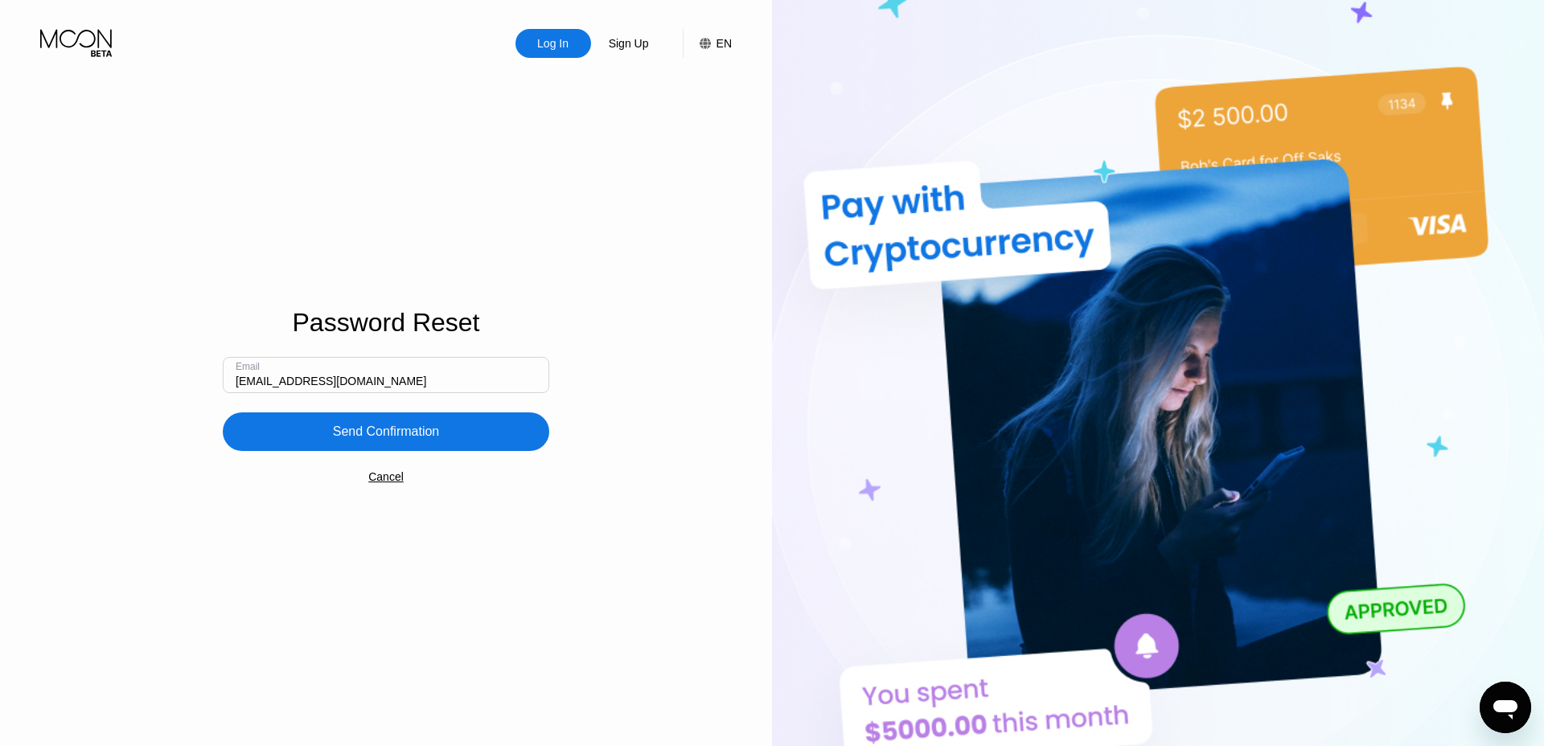
type input "[EMAIL_ADDRESS][DOMAIN_NAME]"
click at [374, 433] on div "Send Confirmation" at bounding box center [386, 432] width 107 height 16
